Goal: Navigation & Orientation: Find specific page/section

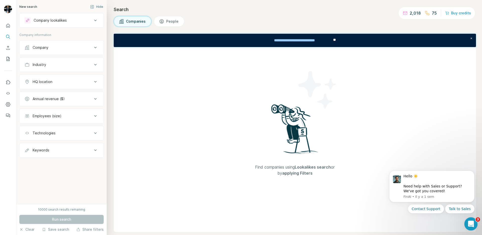
click at [472, 225] on icon "Ouvrir le Messenger Intercom" at bounding box center [470, 223] width 8 height 8
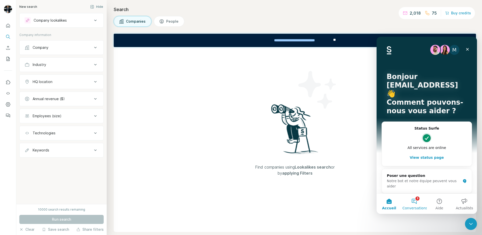
click at [414, 203] on button "3 Conversations" at bounding box center [414, 203] width 25 height 20
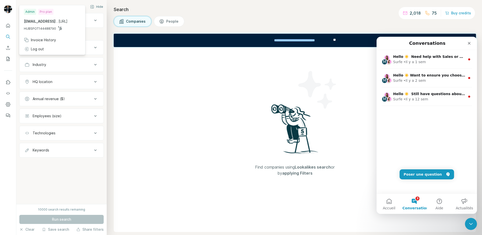
click at [6, 6] on img at bounding box center [8, 9] width 8 height 8
click at [8, 104] on icon "Dashboard" at bounding box center [8, 104] width 5 height 5
